Goal: Navigation & Orientation: Understand site structure

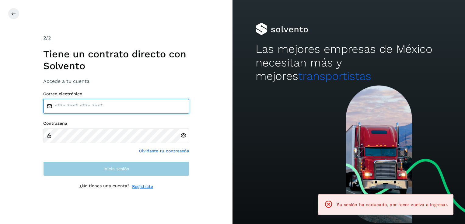
type input "**********"
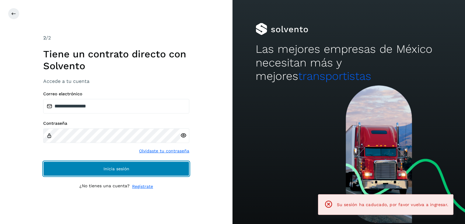
click at [83, 169] on button "Inicia sesión" at bounding box center [116, 169] width 146 height 15
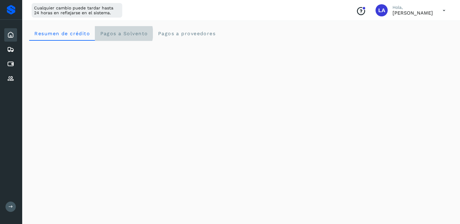
click at [136, 33] on span "Pagos a Solvento" at bounding box center [124, 34] width 48 height 6
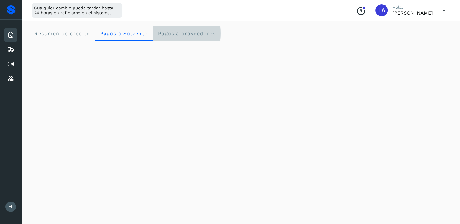
click at [176, 33] on span "Pagos a proveedores" at bounding box center [187, 34] width 58 height 6
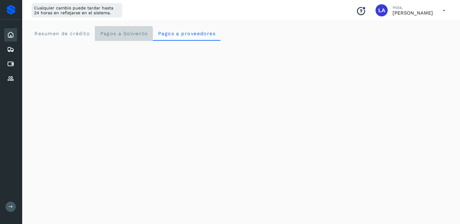
click at [108, 35] on span "Pagos a Solvento" at bounding box center [124, 34] width 48 height 6
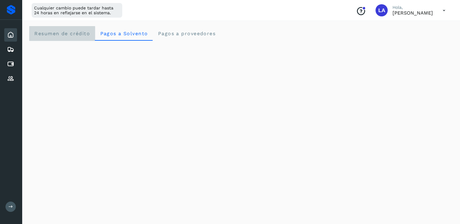
click at [60, 31] on span "Resumen de crédito" at bounding box center [62, 34] width 56 height 6
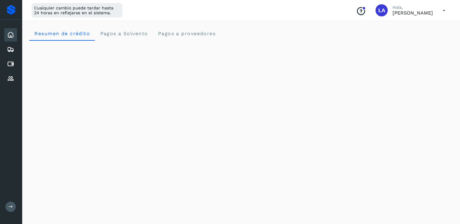
click at [11, 35] on icon at bounding box center [10, 34] width 7 height 7
click at [8, 47] on icon at bounding box center [10, 49] width 7 height 7
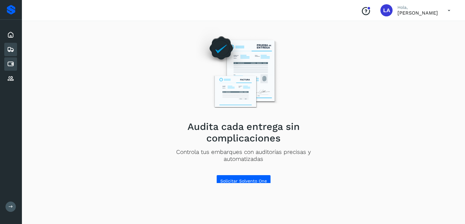
click at [8, 63] on icon at bounding box center [10, 64] width 7 height 7
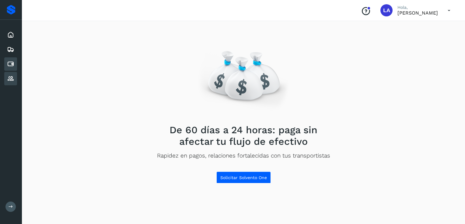
click at [11, 75] on icon at bounding box center [10, 78] width 7 height 7
